Goal: Find specific page/section: Find specific page/section

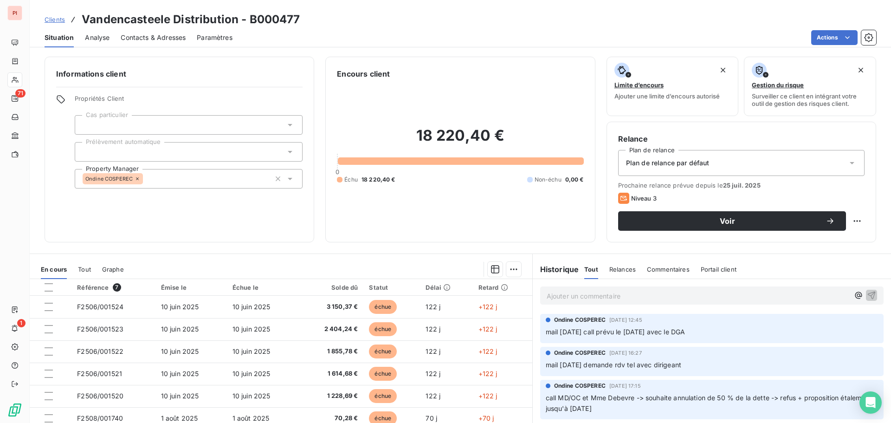
click at [53, 24] on link "Clients" at bounding box center [55, 19] width 20 height 9
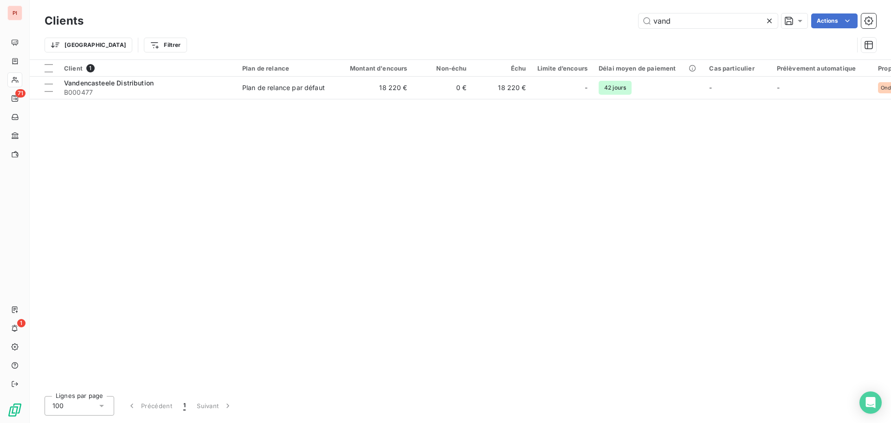
click at [771, 21] on icon at bounding box center [769, 20] width 9 height 9
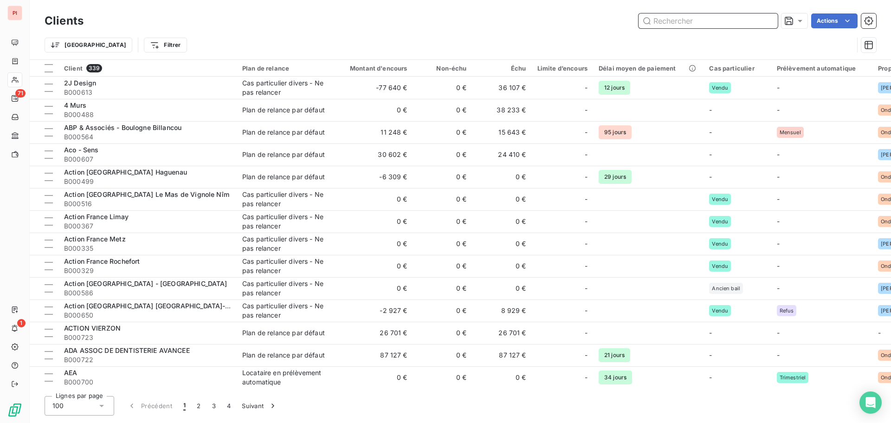
click at [708, 24] on input "text" at bounding box center [708, 20] width 139 height 15
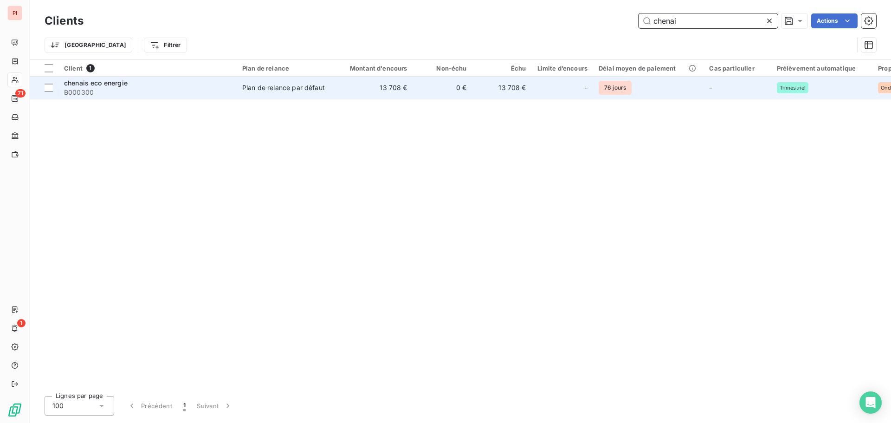
type input "chenai"
click at [295, 93] on td "Plan de relance par défaut" at bounding box center [285, 88] width 97 height 22
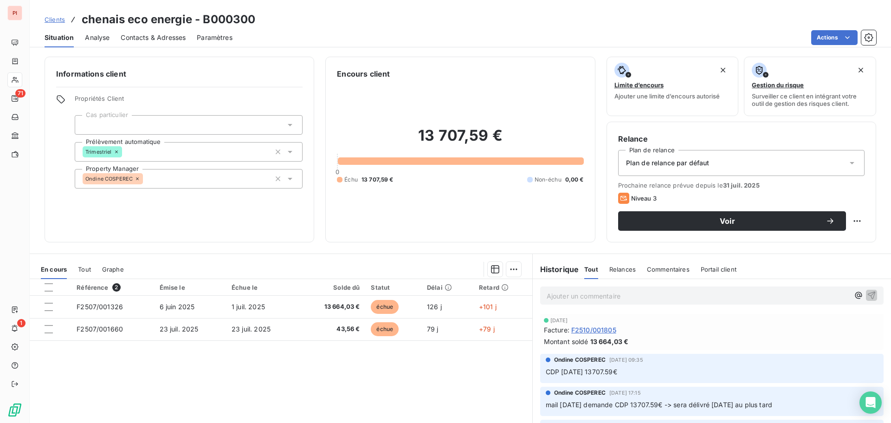
click at [97, 40] on span "Analyse" at bounding box center [97, 37] width 25 height 9
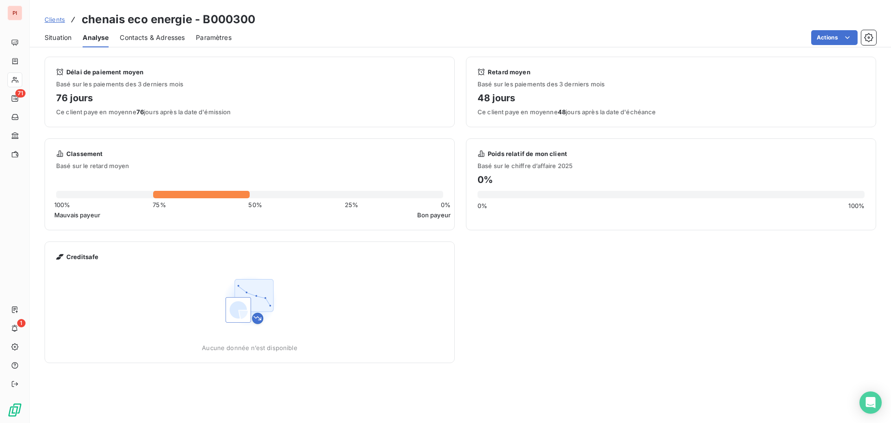
click at [62, 35] on span "Situation" at bounding box center [58, 37] width 27 height 9
